Goal: Book appointment/travel/reservation

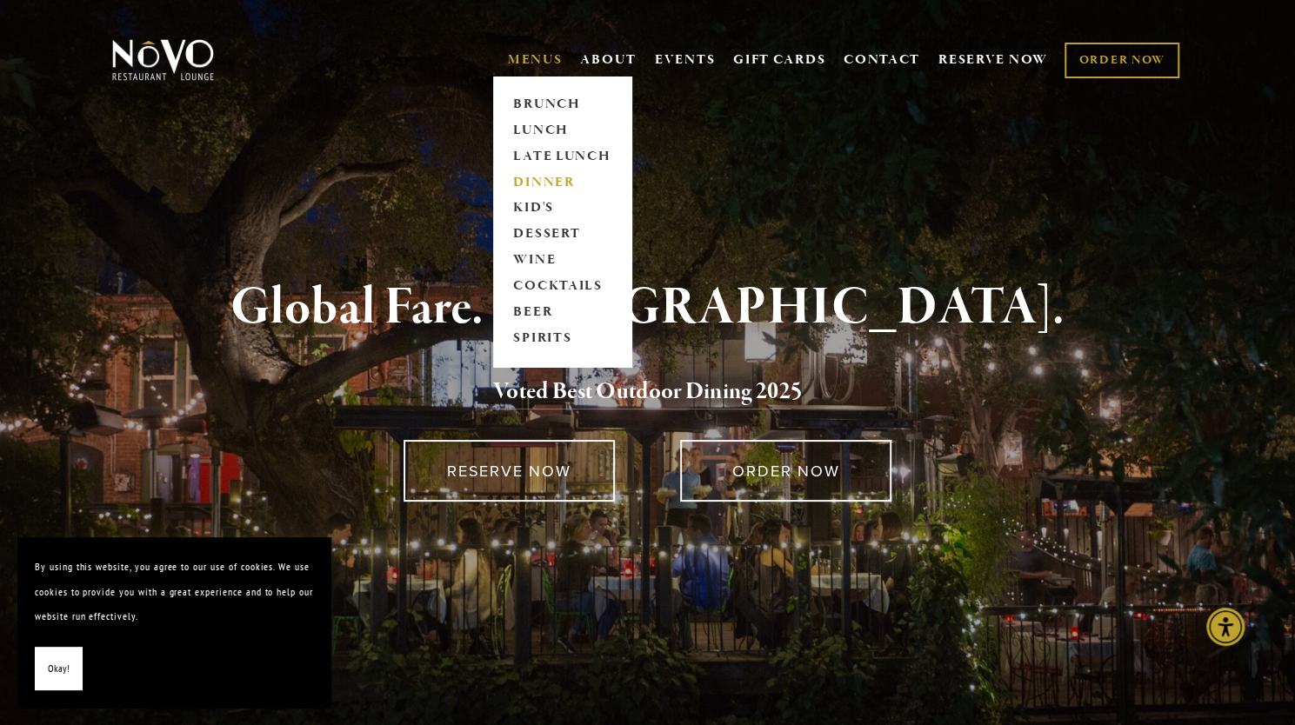
click at [532, 177] on link "DINNER" at bounding box center [562, 183] width 109 height 26
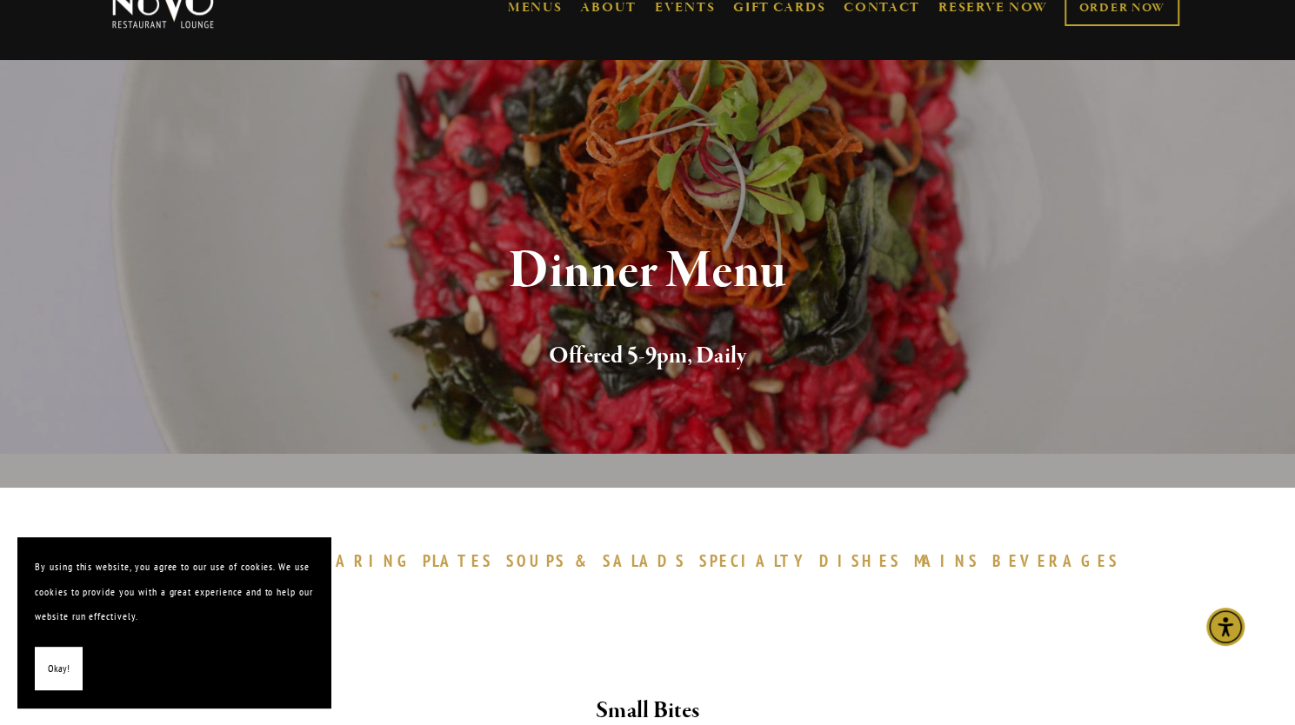
scroll to position [9, 0]
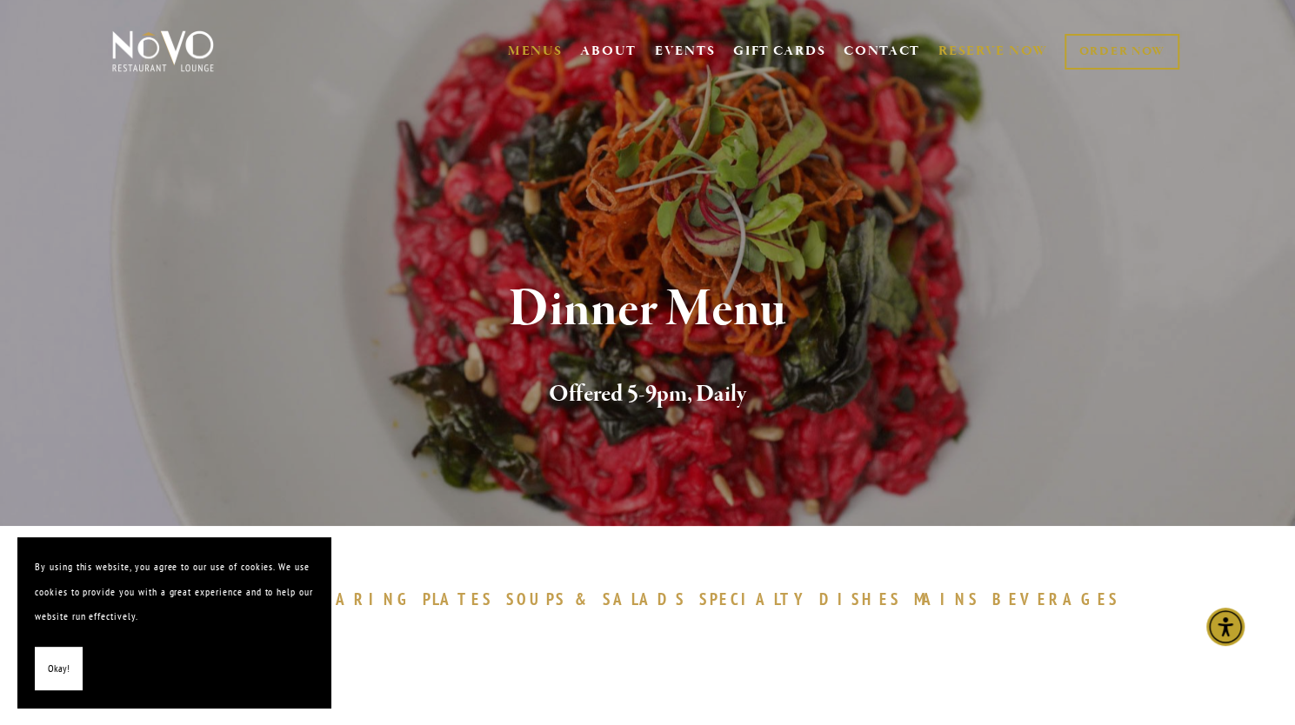
click at [966, 50] on link "RESERVE NOW" at bounding box center [994, 51] width 110 height 33
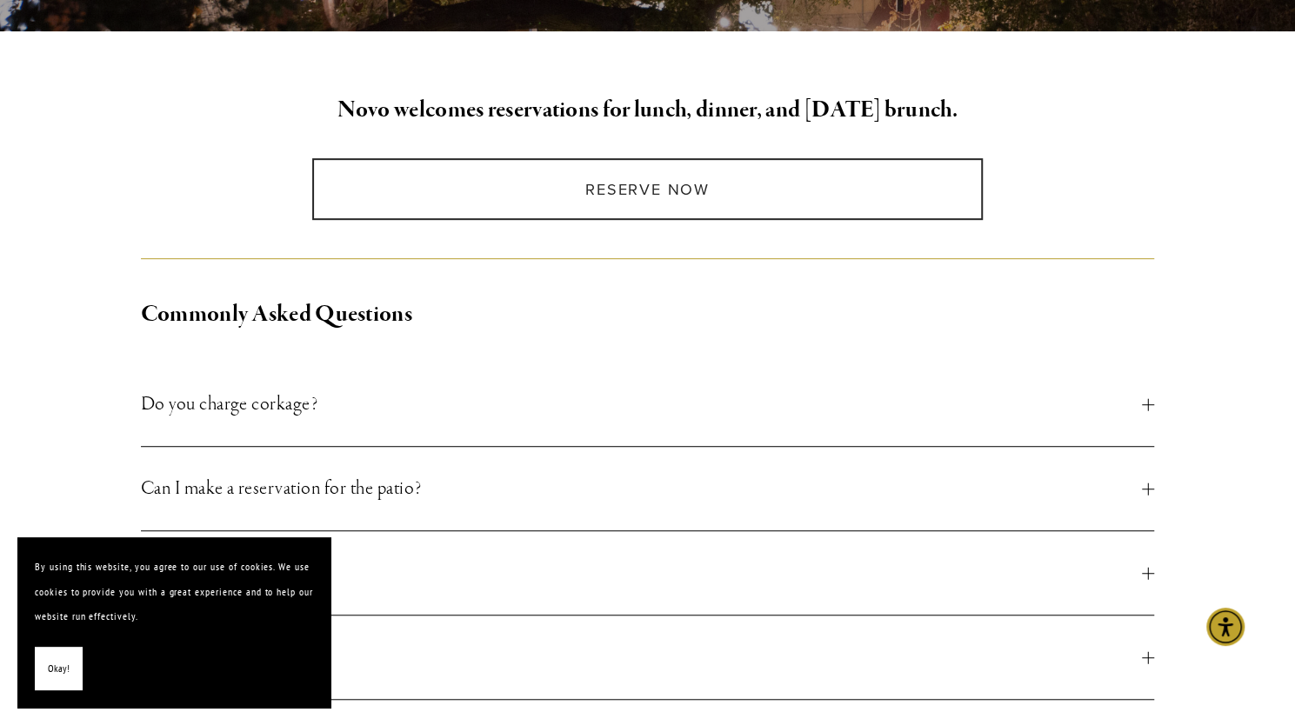
scroll to position [435, 0]
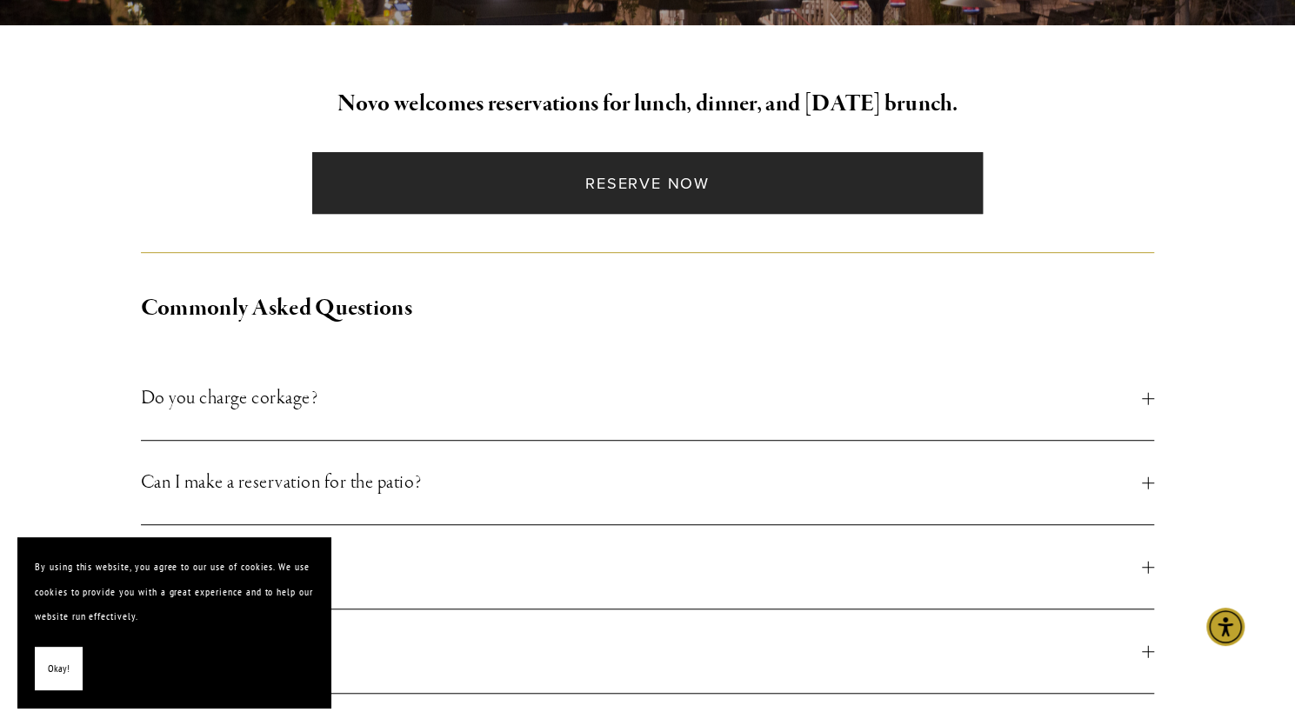
click at [612, 188] on link "Reserve Now" at bounding box center [647, 183] width 671 height 62
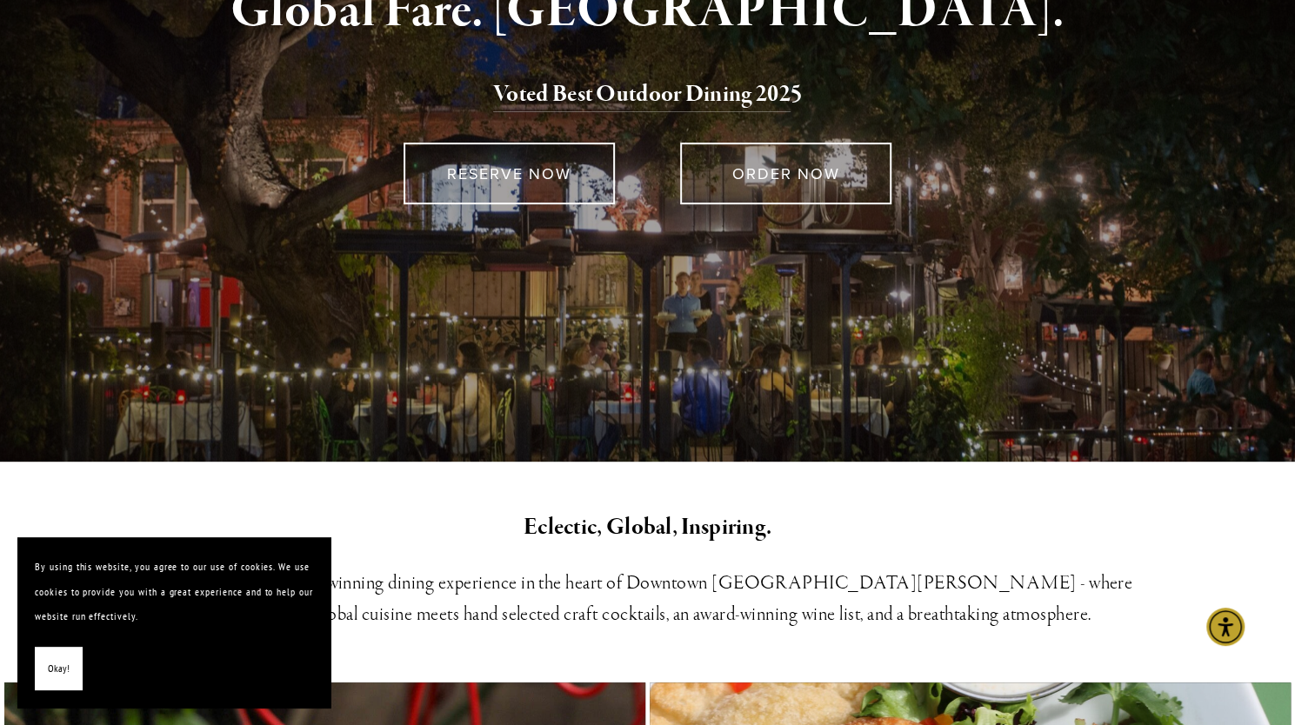
scroll to position [261, 0]
